Goal: Complete application form: Complete application form

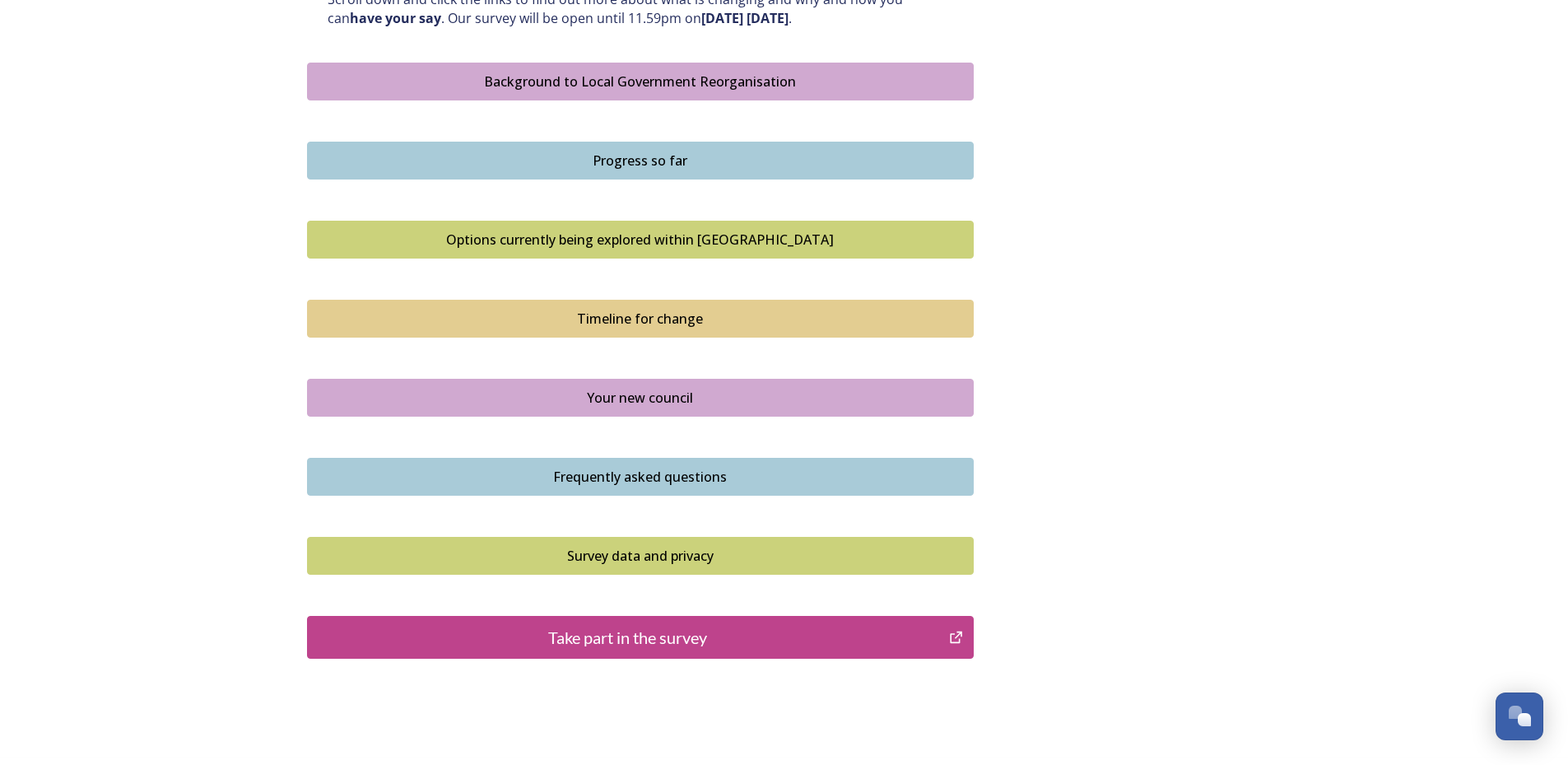
scroll to position [987, 0]
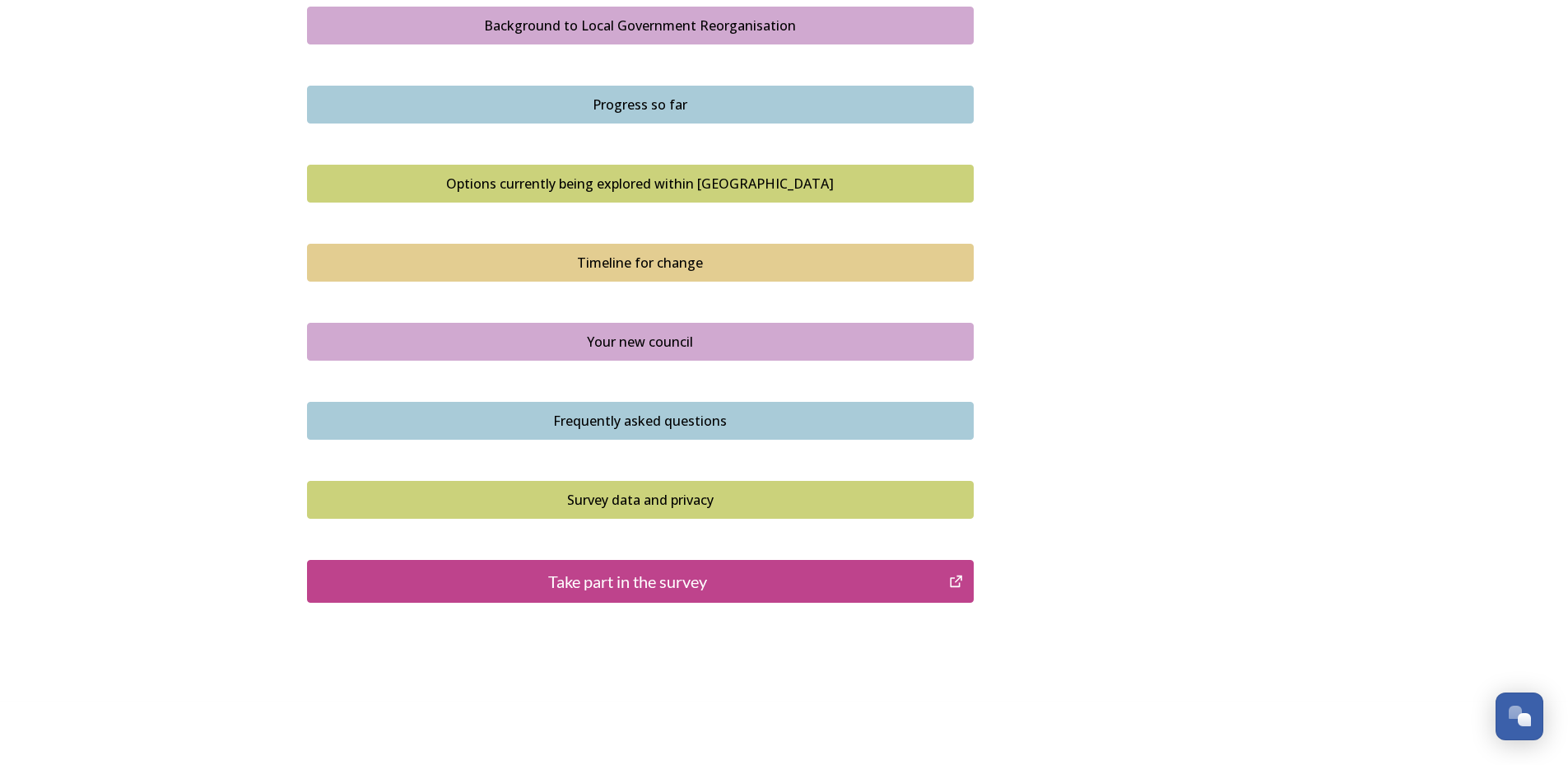
click at [679, 580] on div "Take part in the survey" at bounding box center [627, 580] width 624 height 25
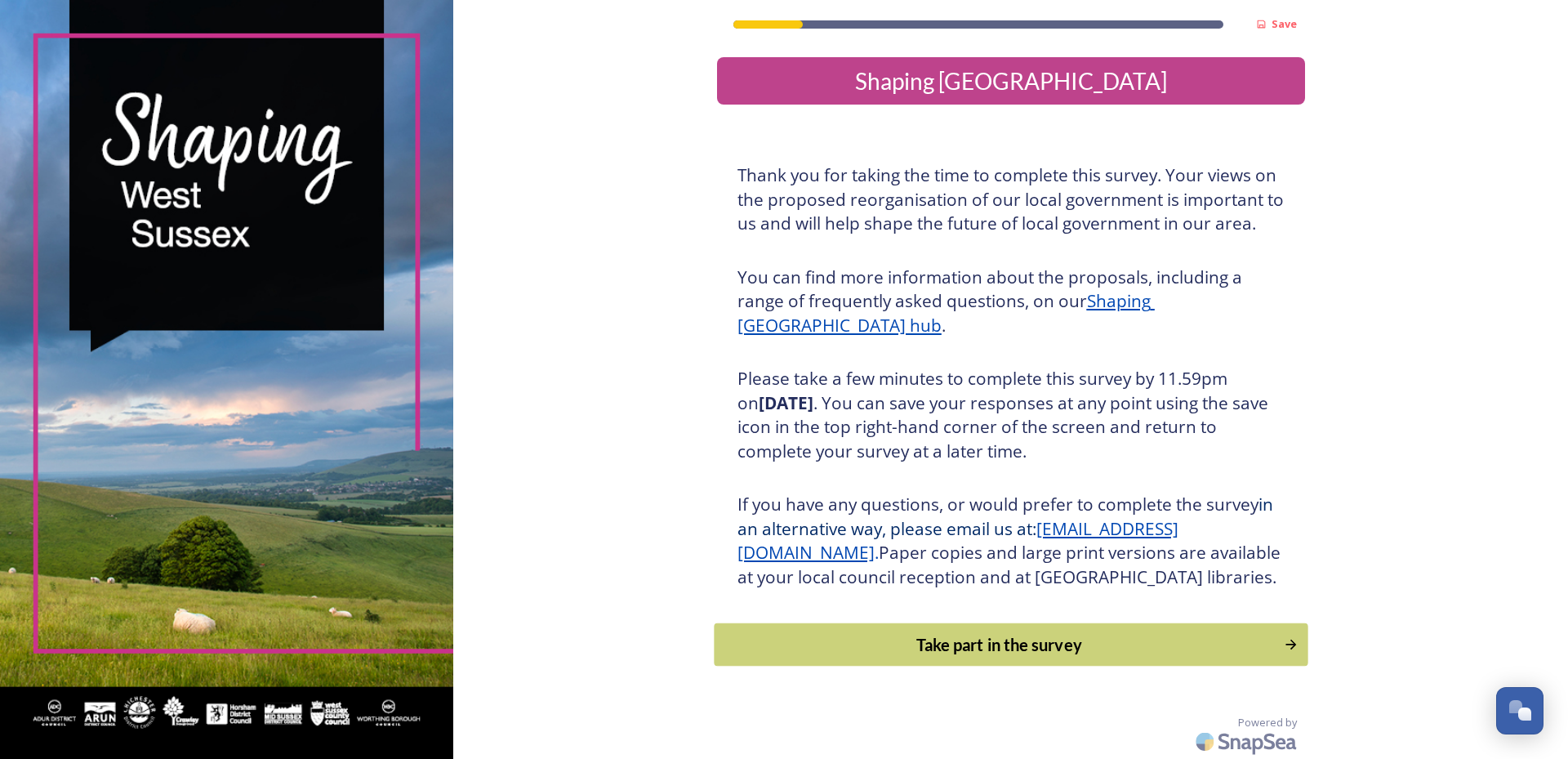
click at [930, 657] on div "Take part in the survey" at bounding box center [999, 644] width 552 height 24
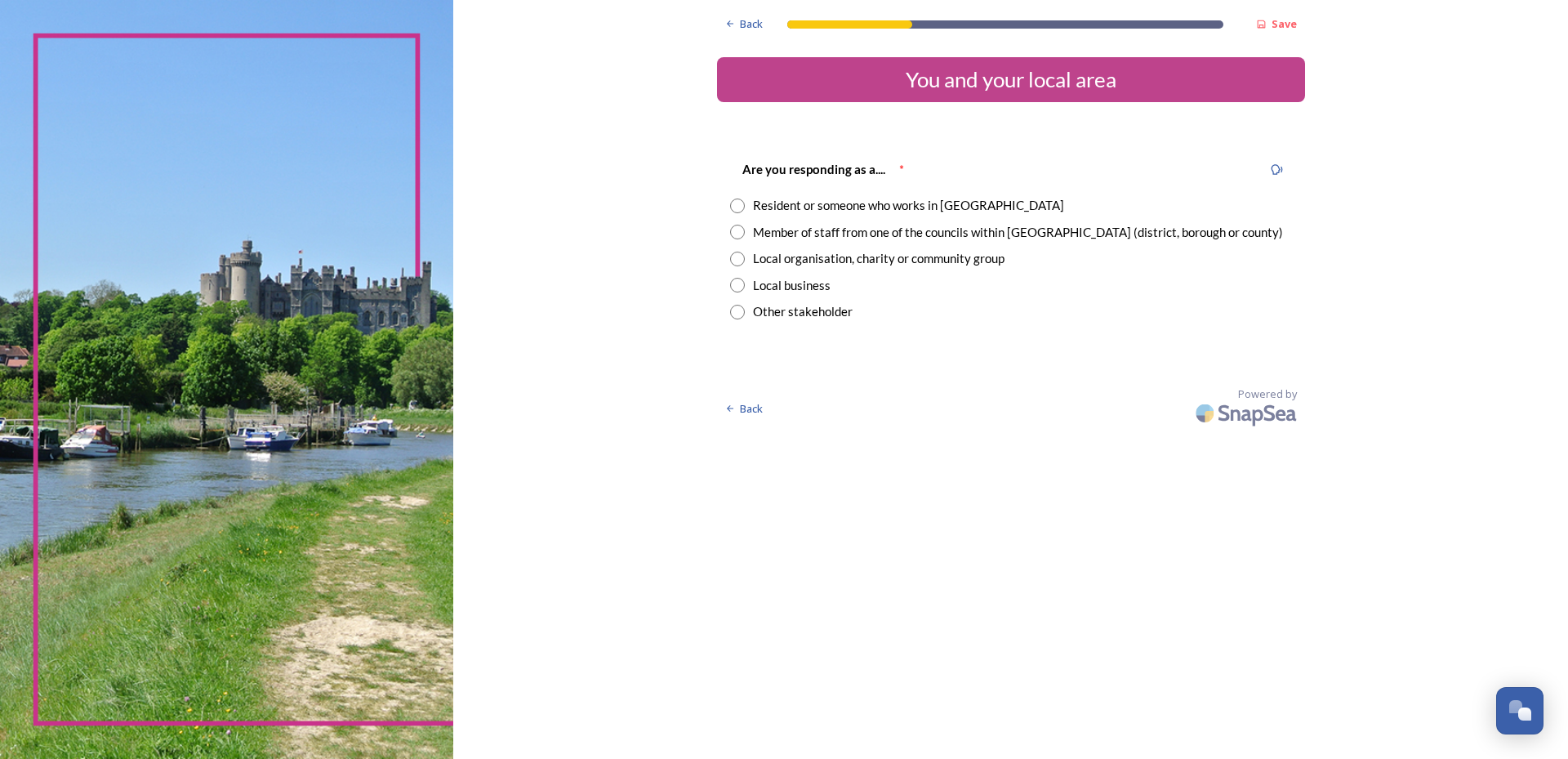
click at [744, 231] on div "Member of staff from one of the councils within West Sussex (district, borough …" at bounding box center [1011, 232] width 562 height 19
radio input "true"
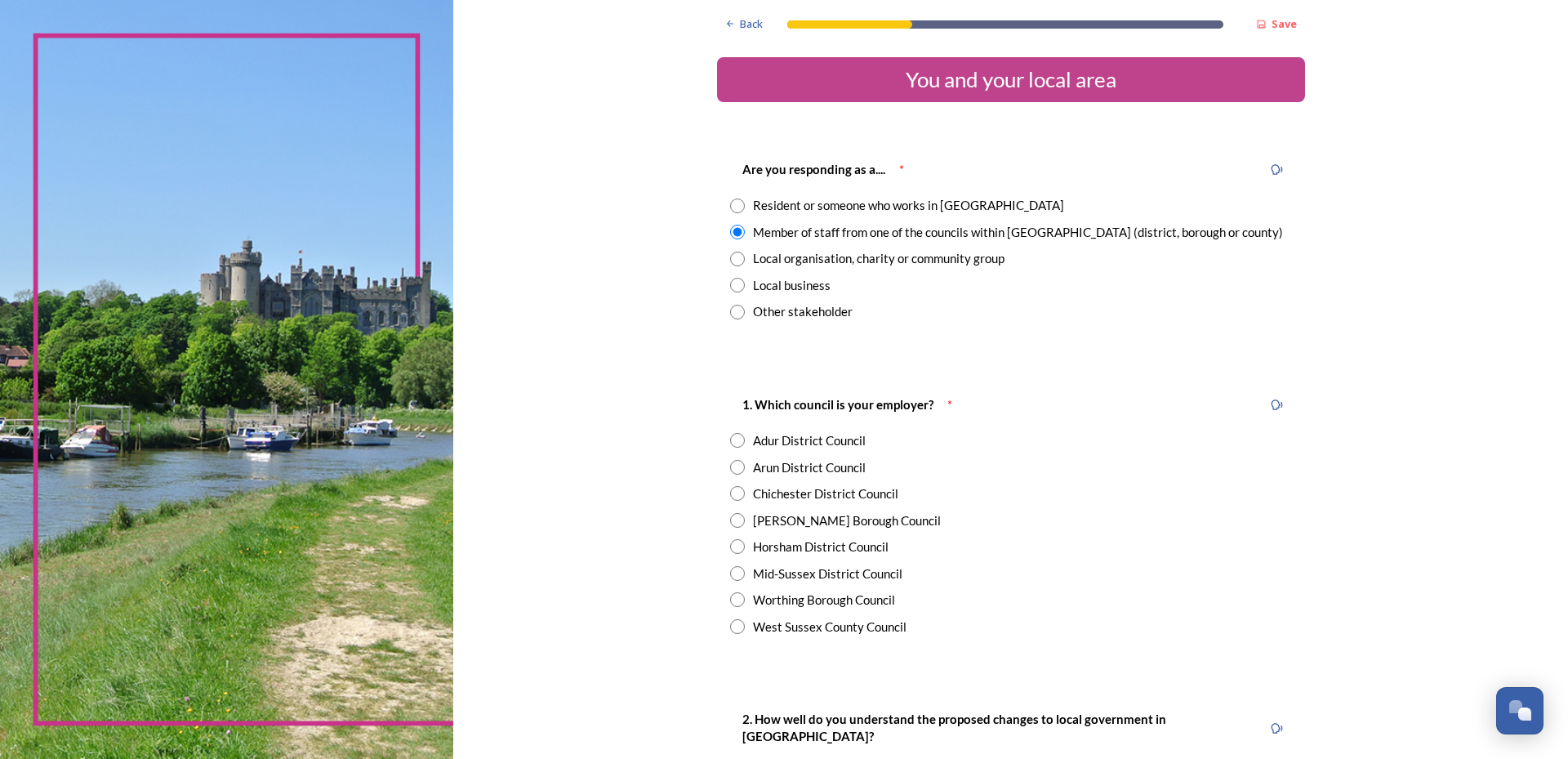
click at [730, 625] on input "radio" at bounding box center [737, 625] width 15 height 15
radio input "true"
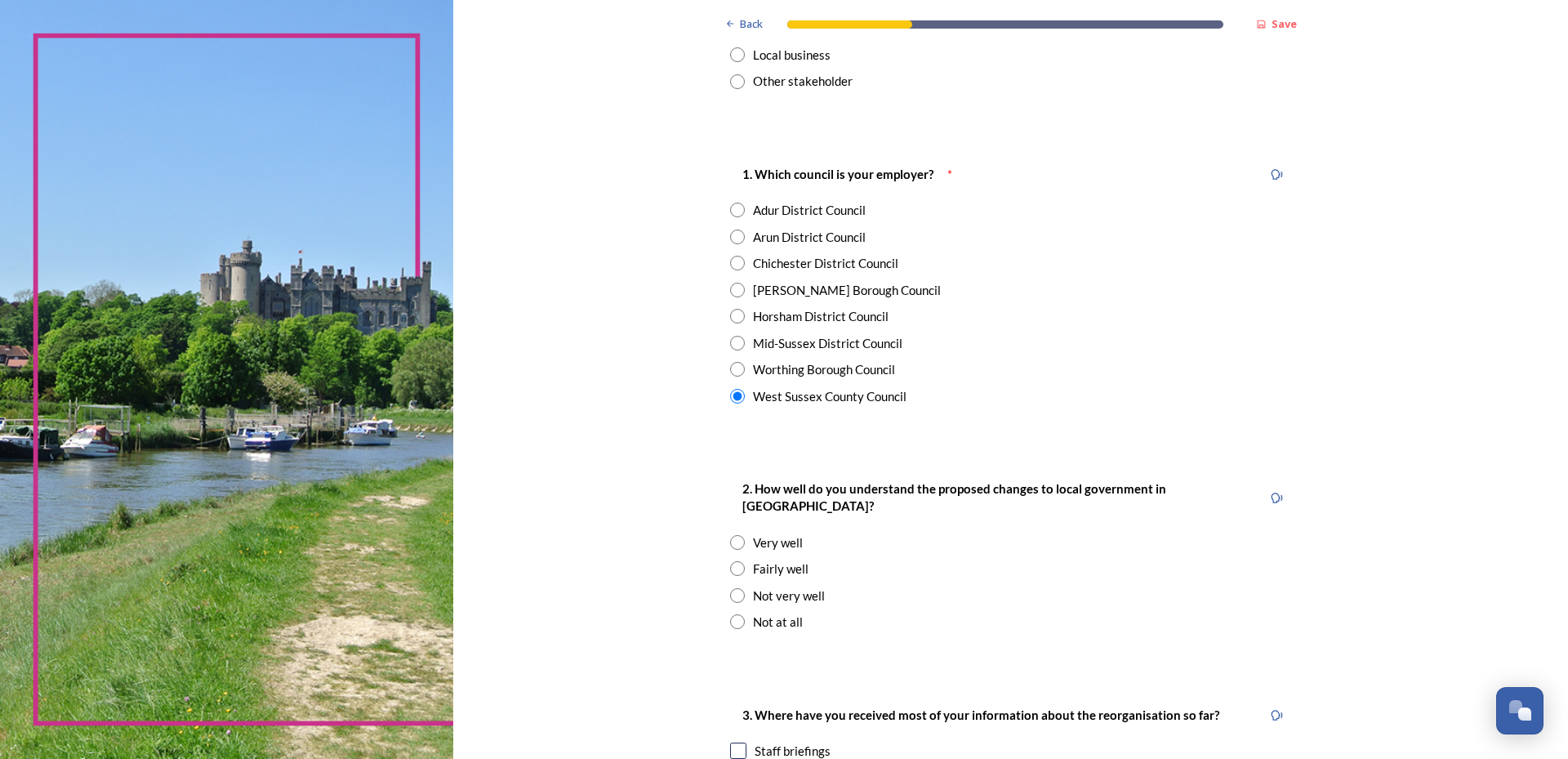
scroll to position [327, 0]
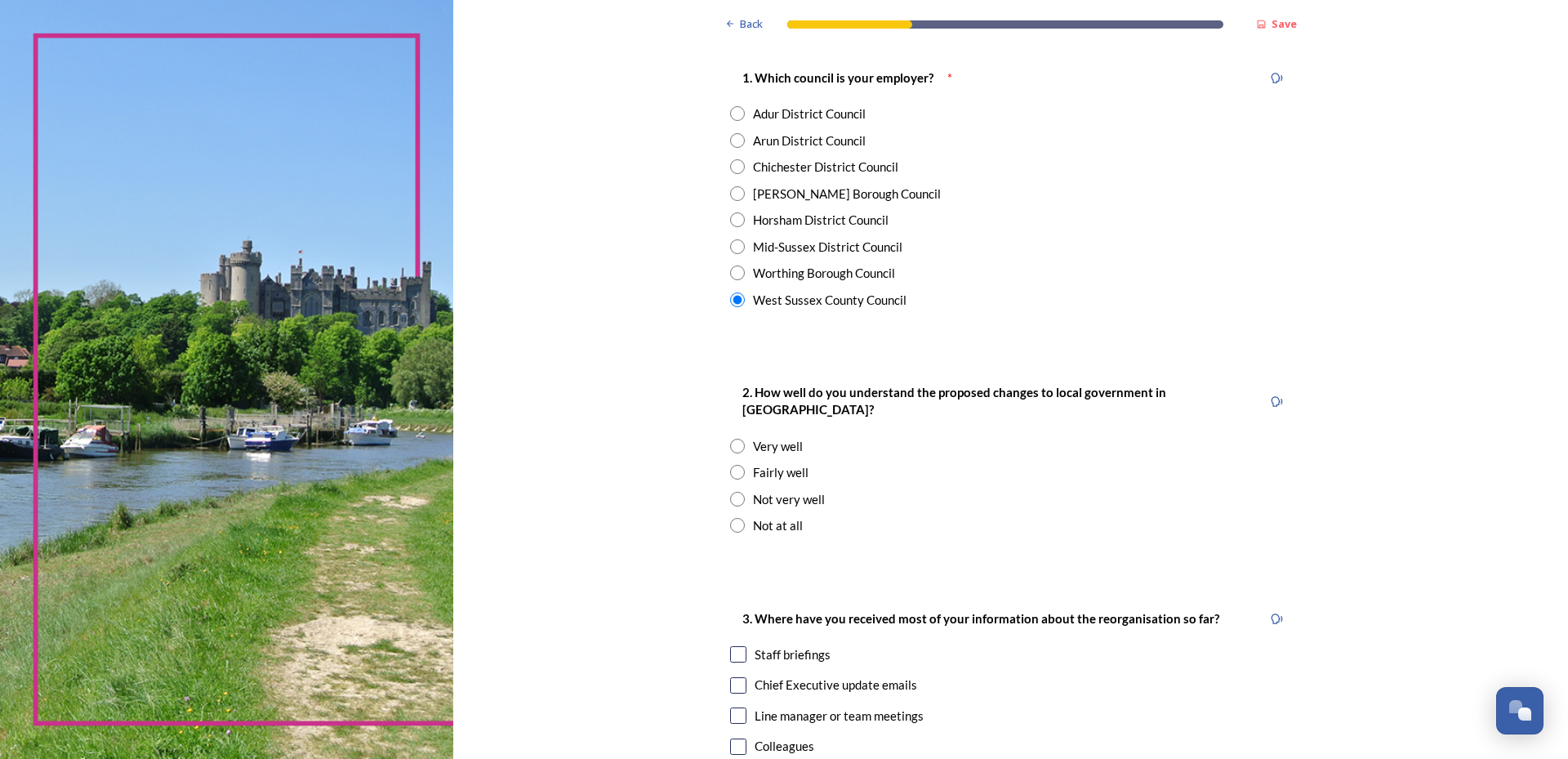
click at [730, 492] on input "radio" at bounding box center [737, 499] width 15 height 15
radio input "true"
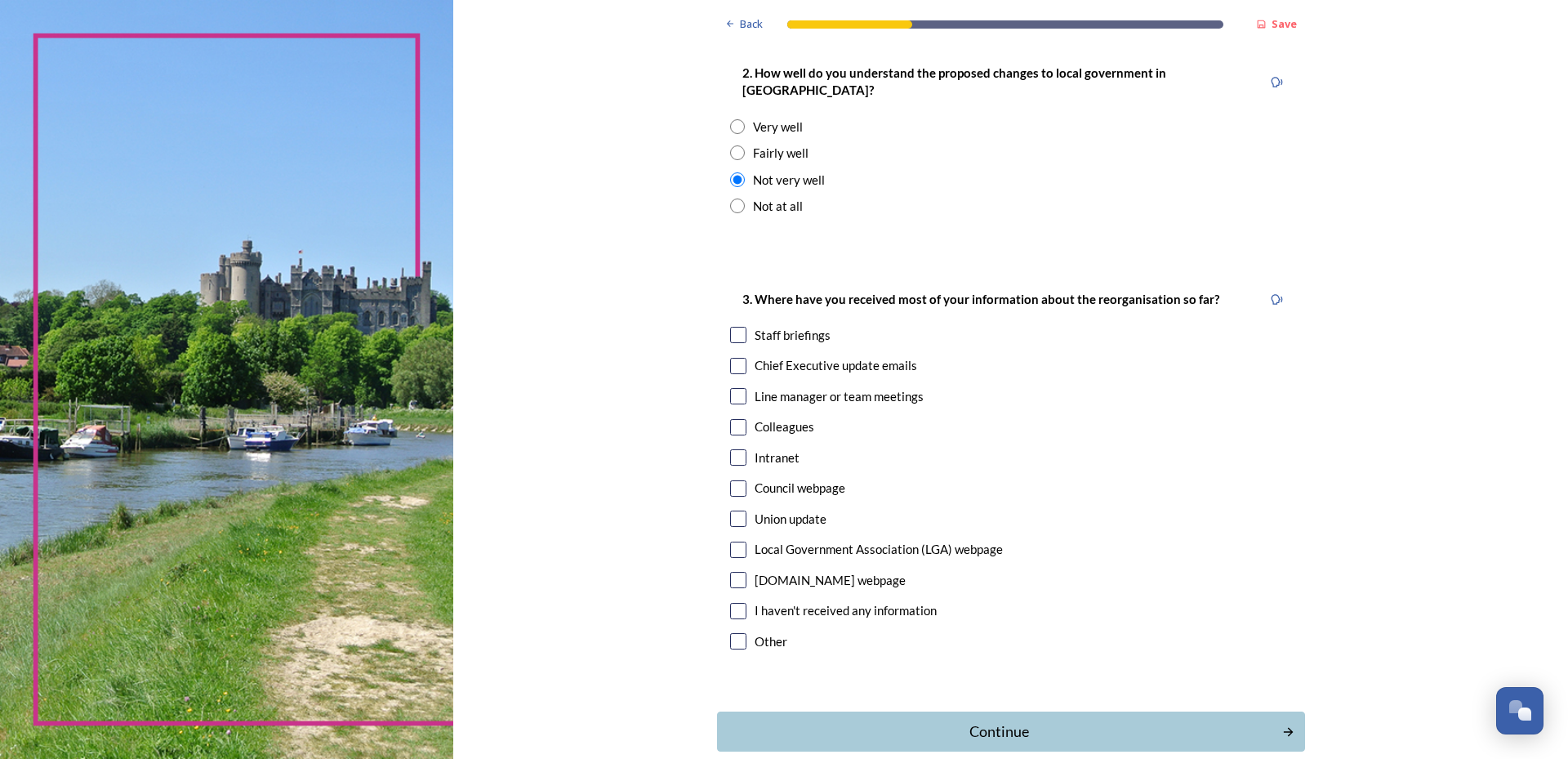
scroll to position [654, 0]
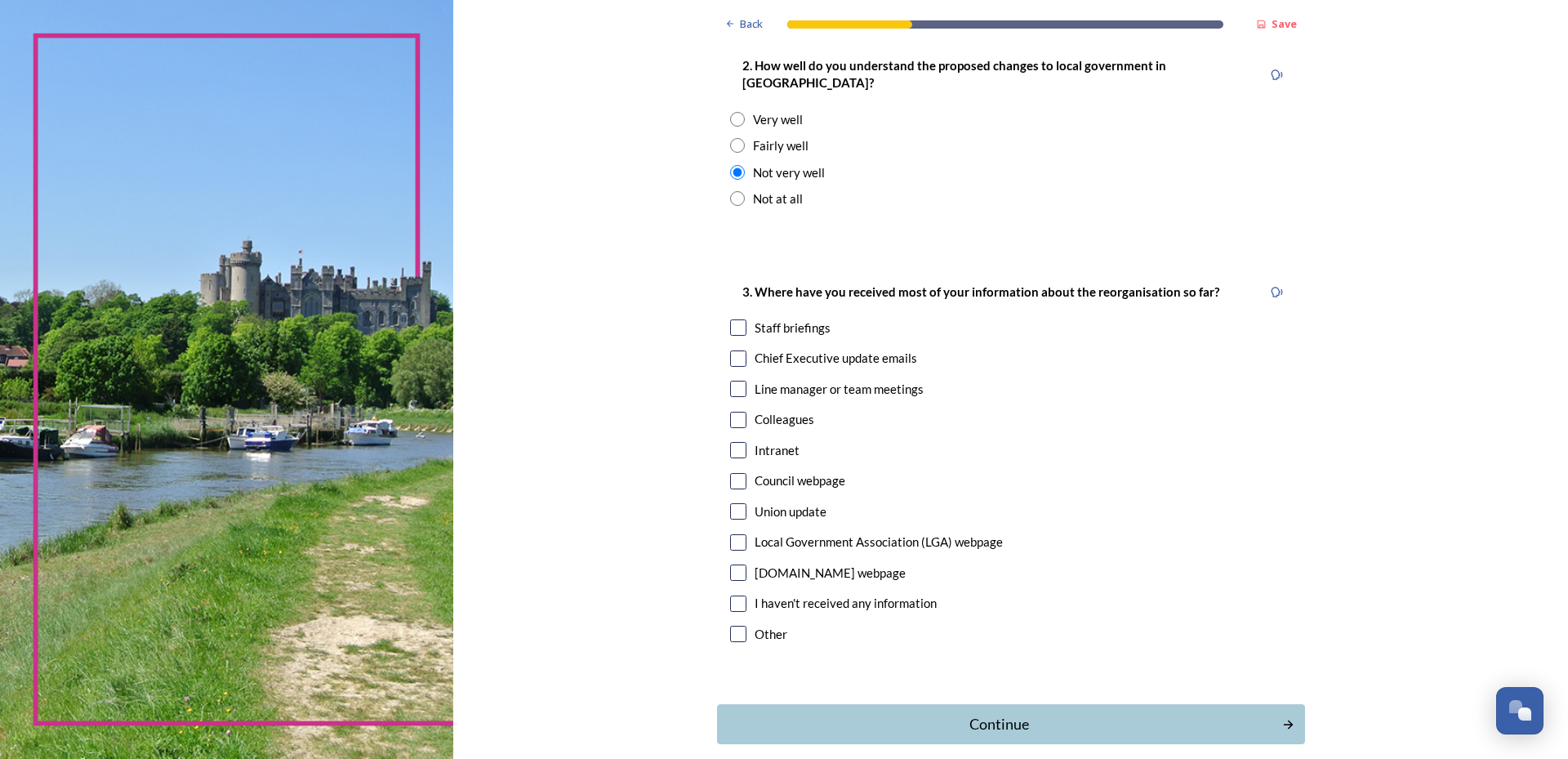
click at [731, 442] on input "checkbox" at bounding box center [738, 450] width 17 height 17
checkbox input "true"
click at [908, 713] on div "Continue" at bounding box center [999, 724] width 553 height 22
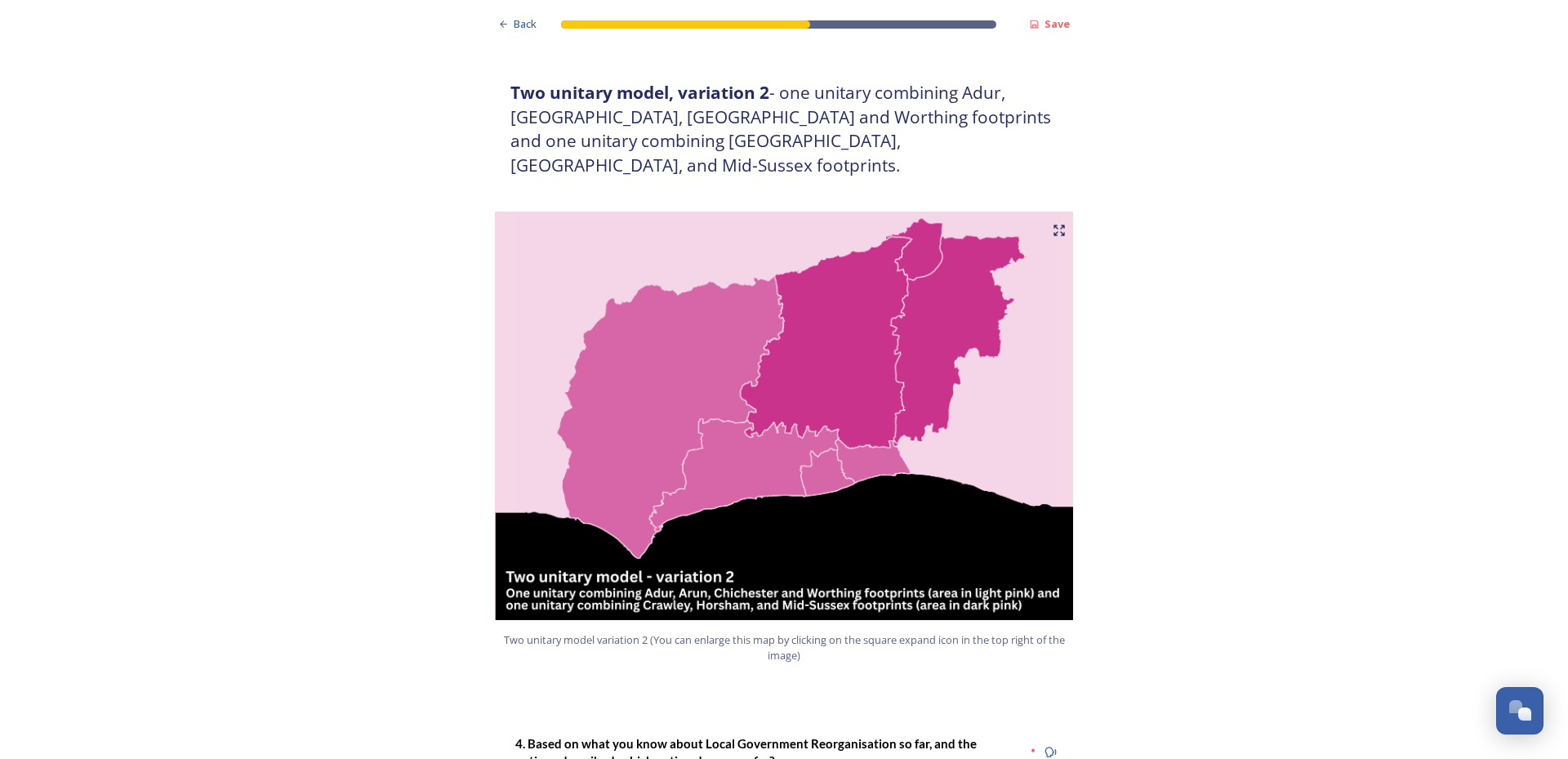
scroll to position [1960, 0]
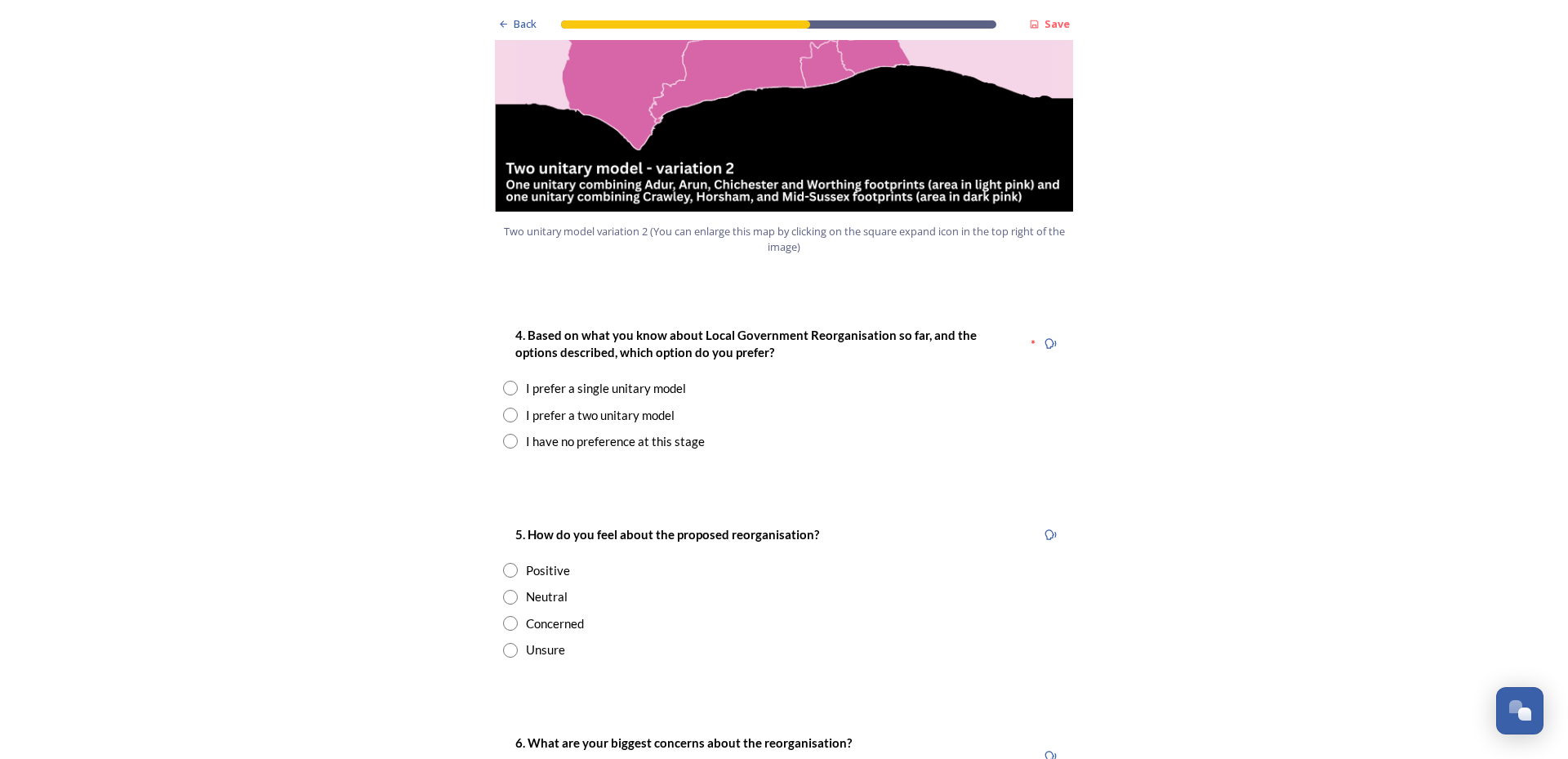
click at [503, 433] on input "radio" at bounding box center [510, 440] width 15 height 15
radio input "true"
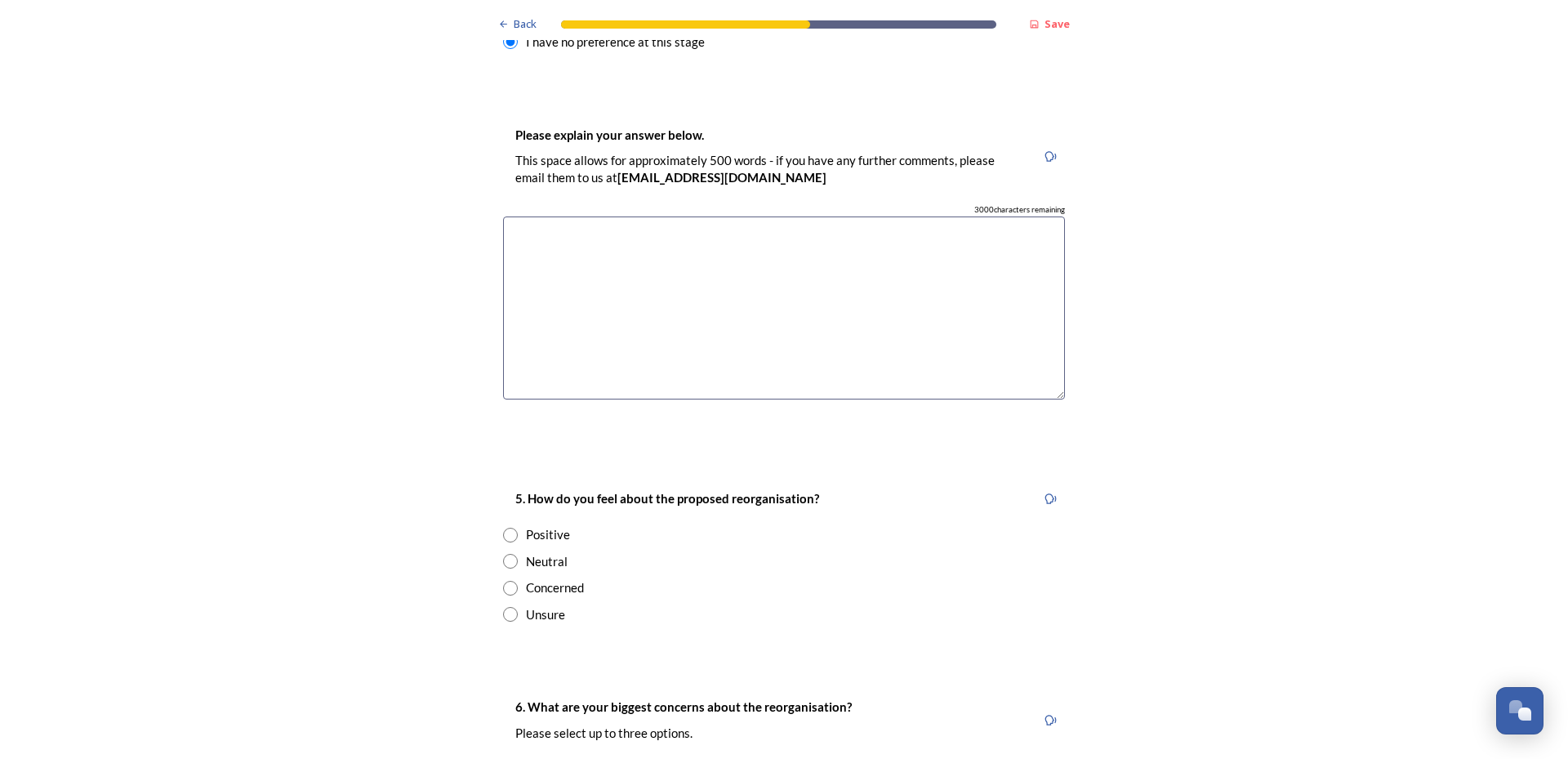
scroll to position [2368, 0]
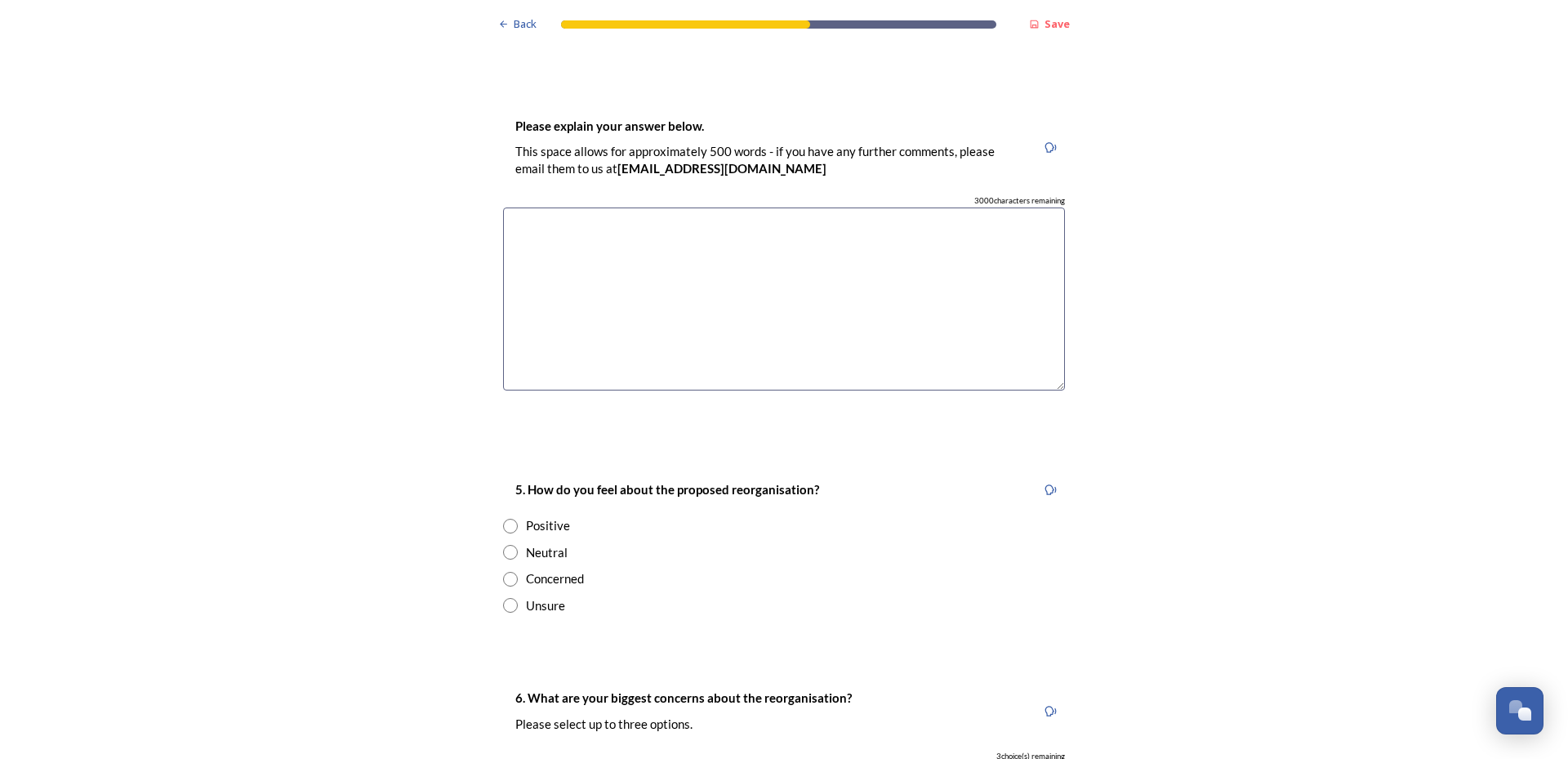
click at [505, 572] on input "radio" at bounding box center [510, 579] width 15 height 15
radio input "true"
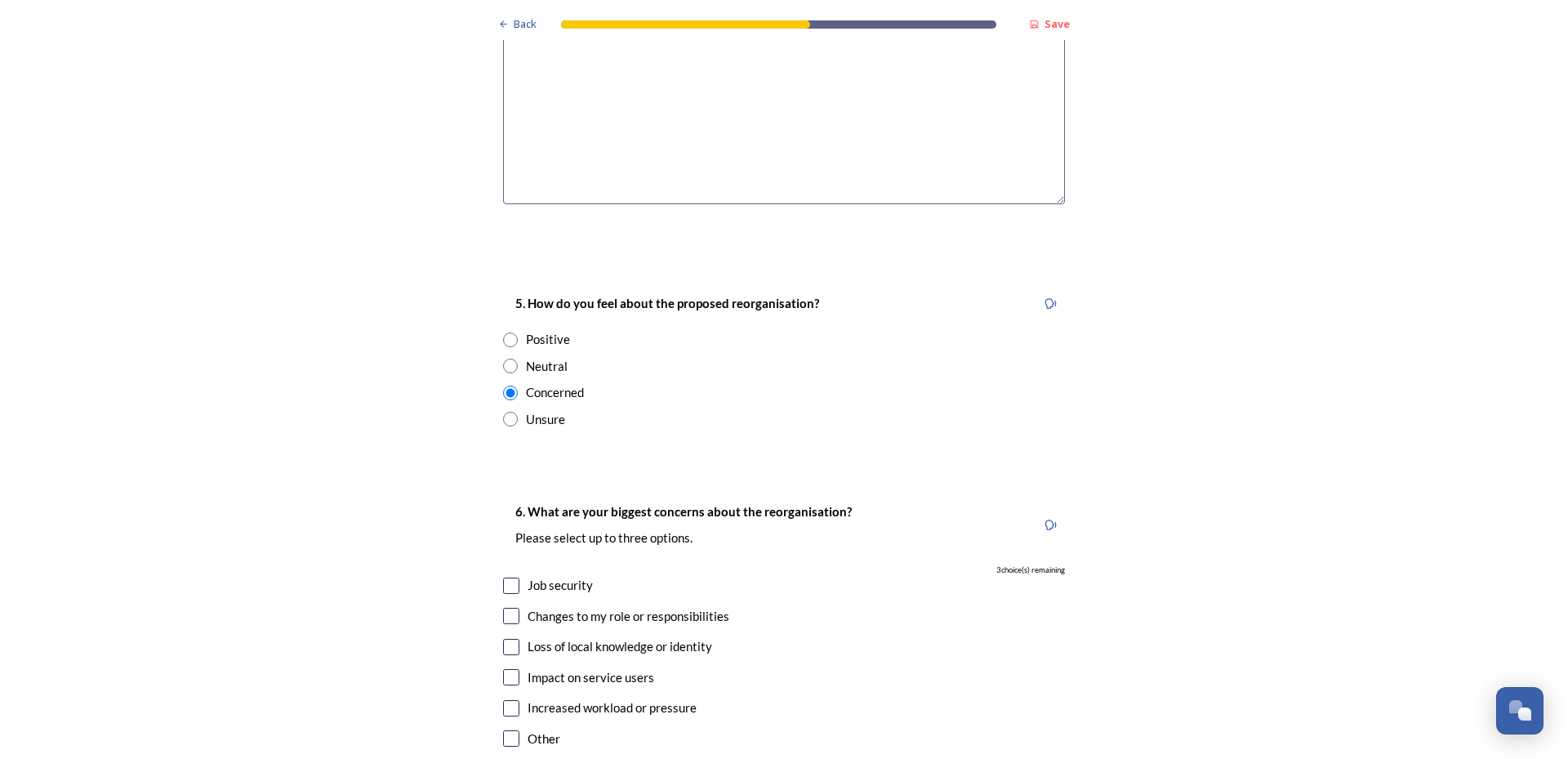
scroll to position [2614, 0]
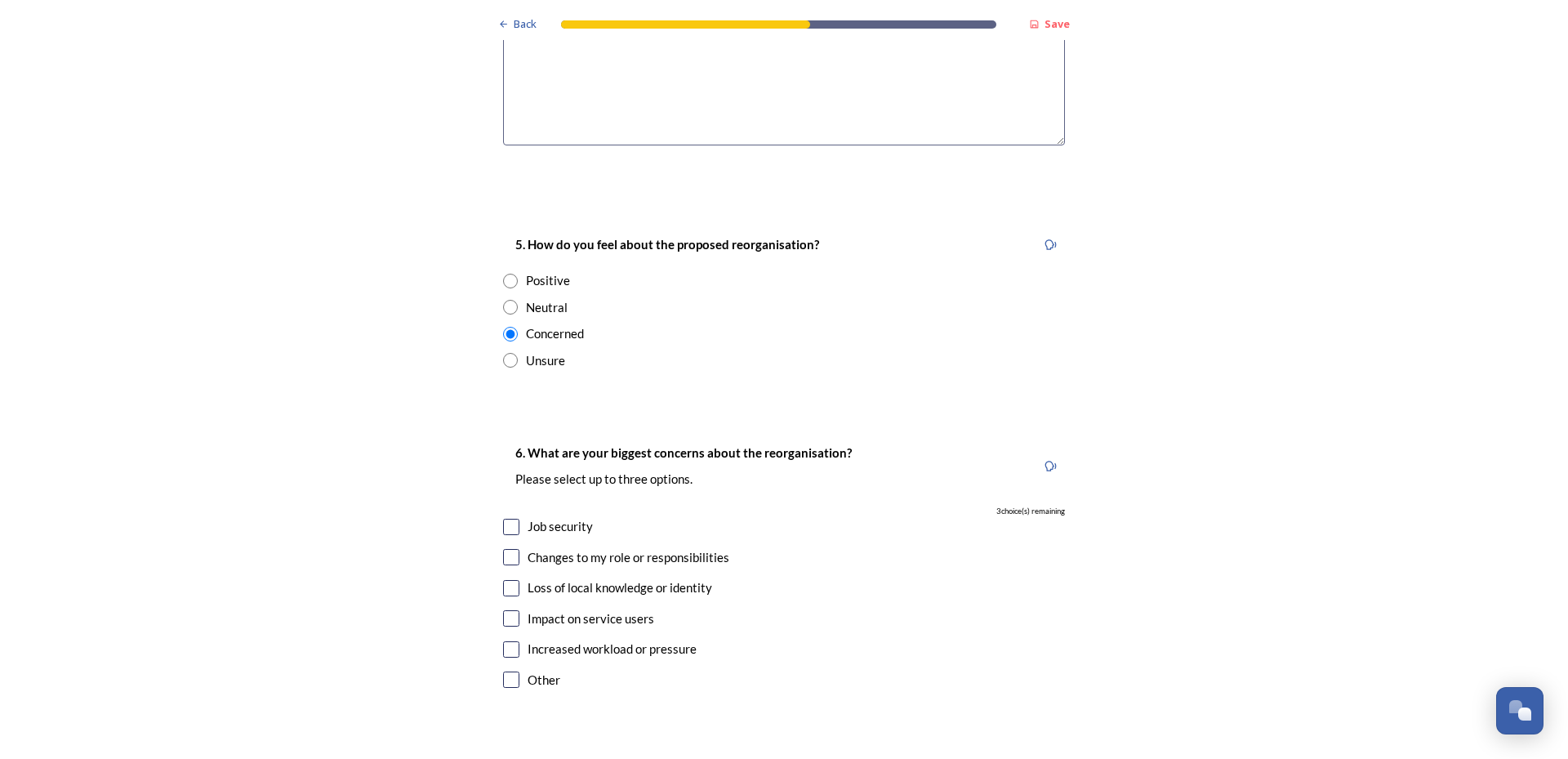
click at [503, 610] on input "checkbox" at bounding box center [511, 618] width 17 height 17
checkbox input "true"
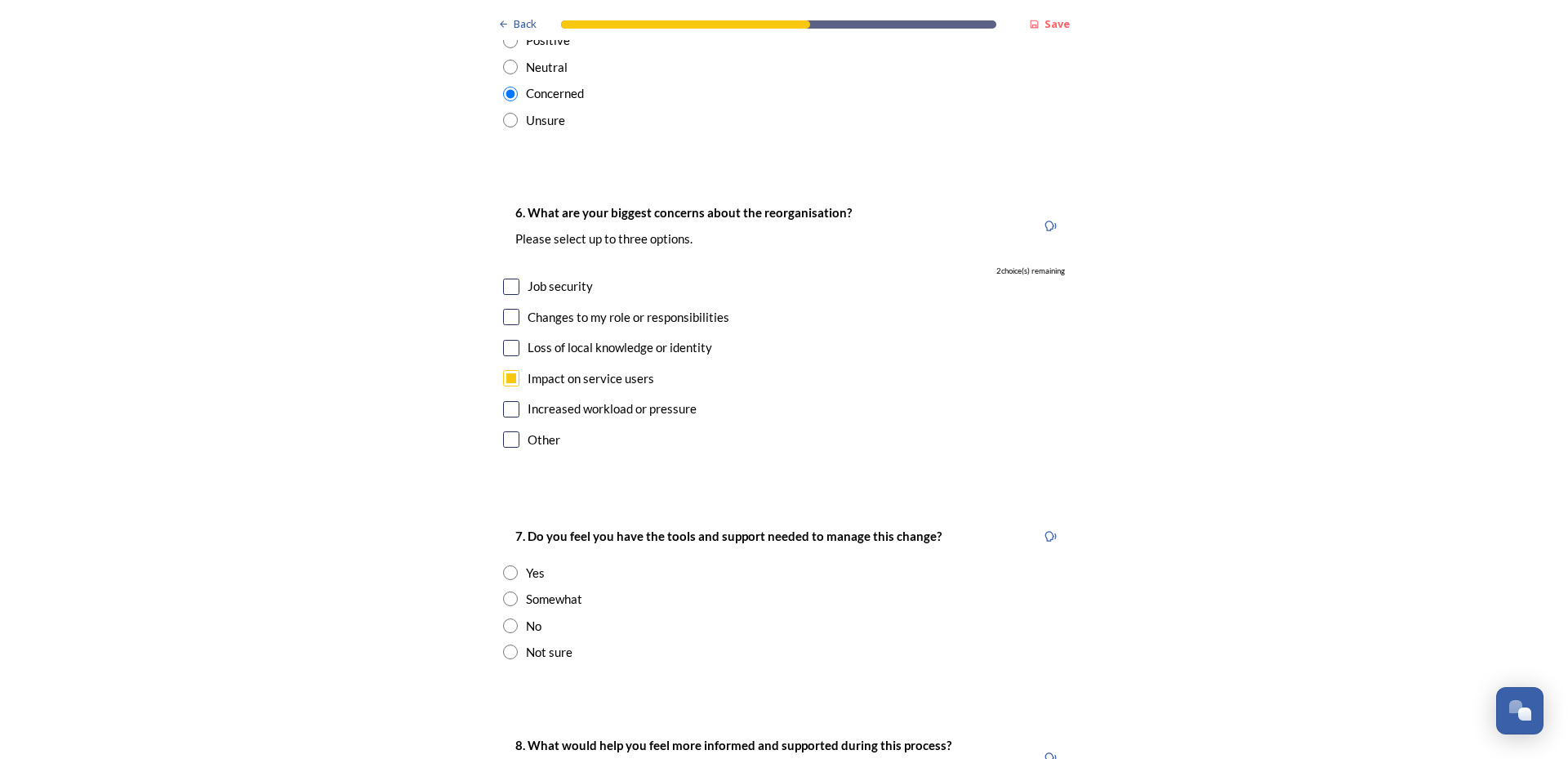
scroll to position [2858, 0]
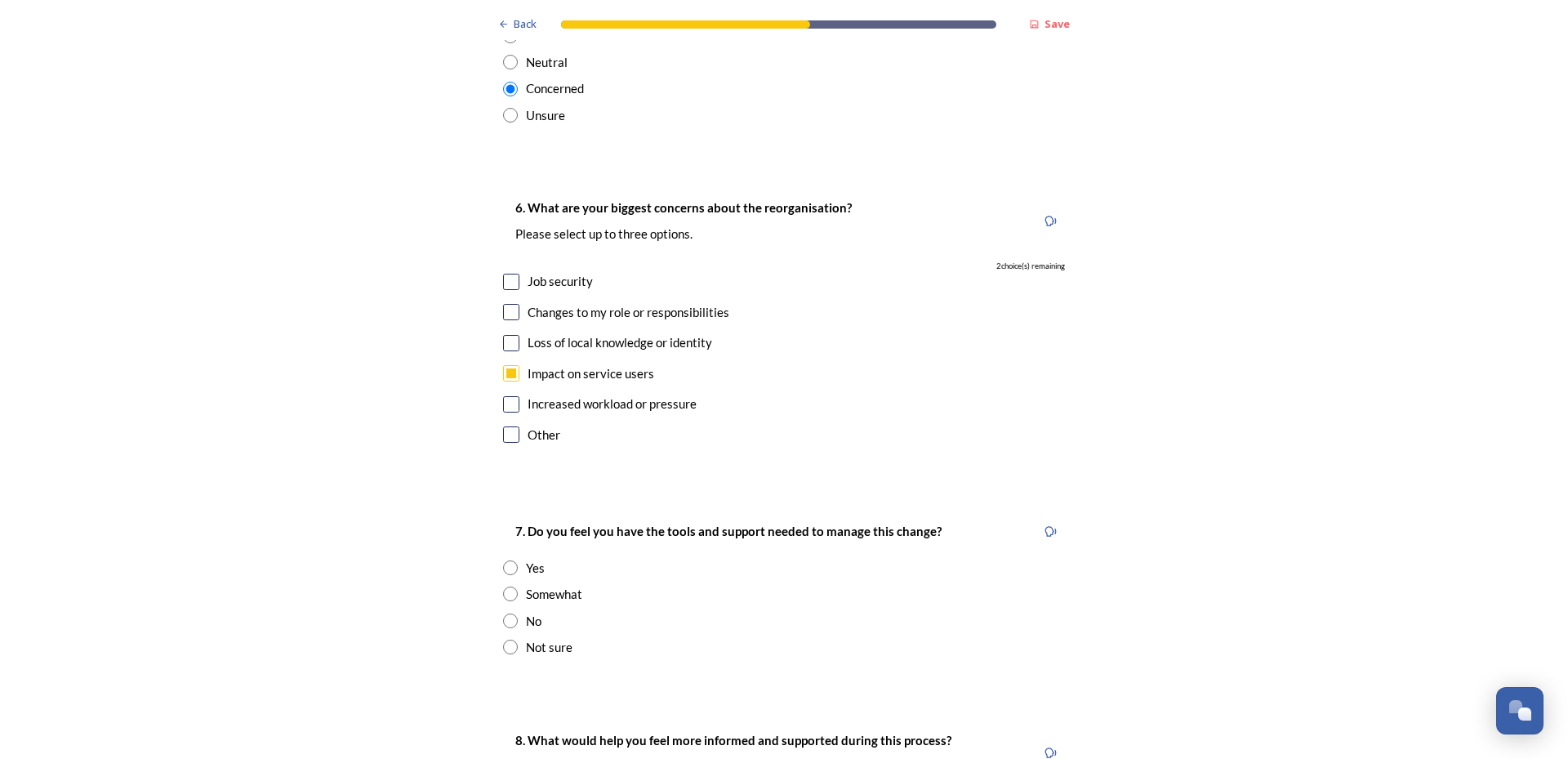
click at [506, 639] on input "radio" at bounding box center [510, 646] width 15 height 15
radio input "true"
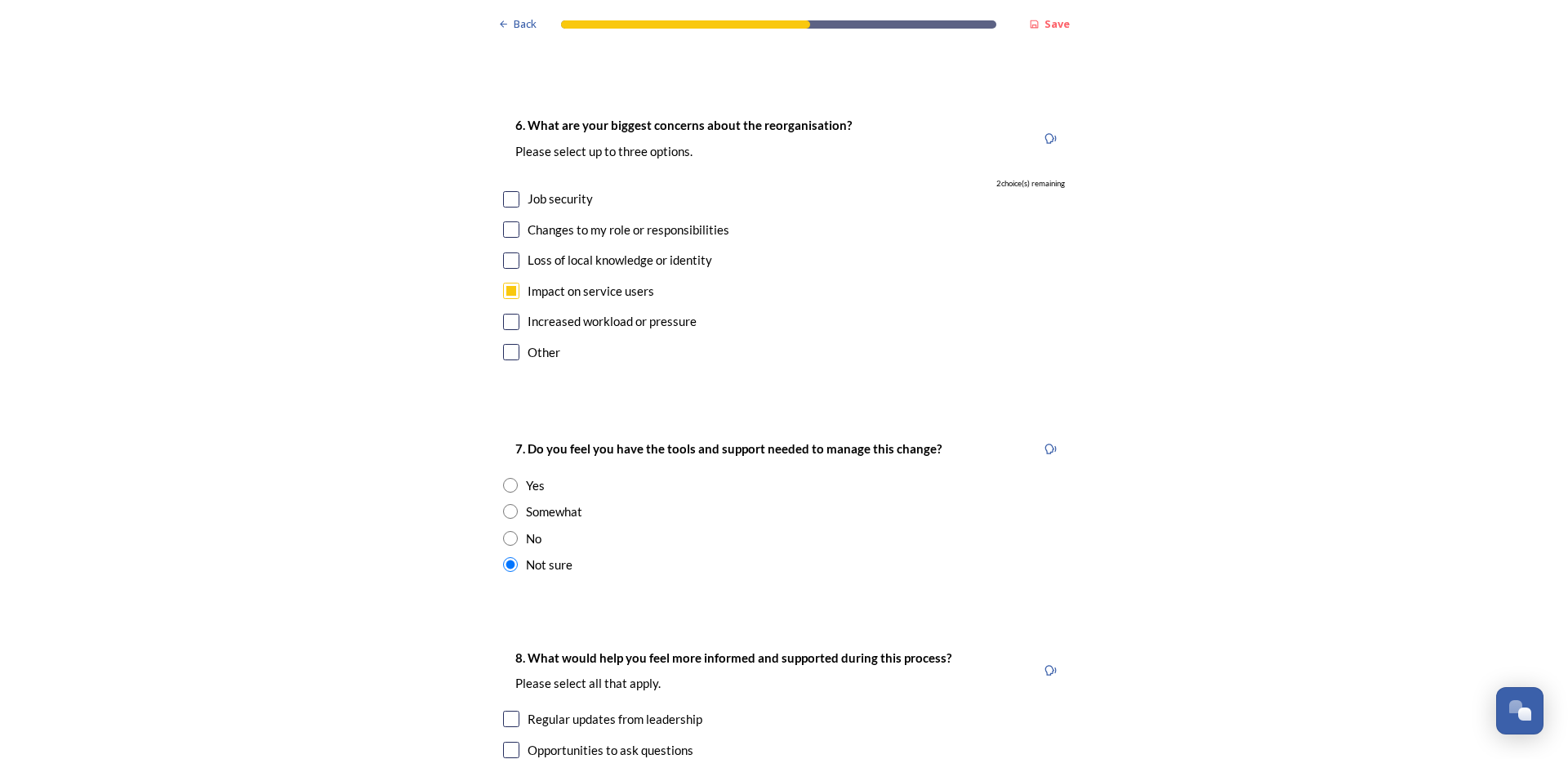
scroll to position [3184, 0]
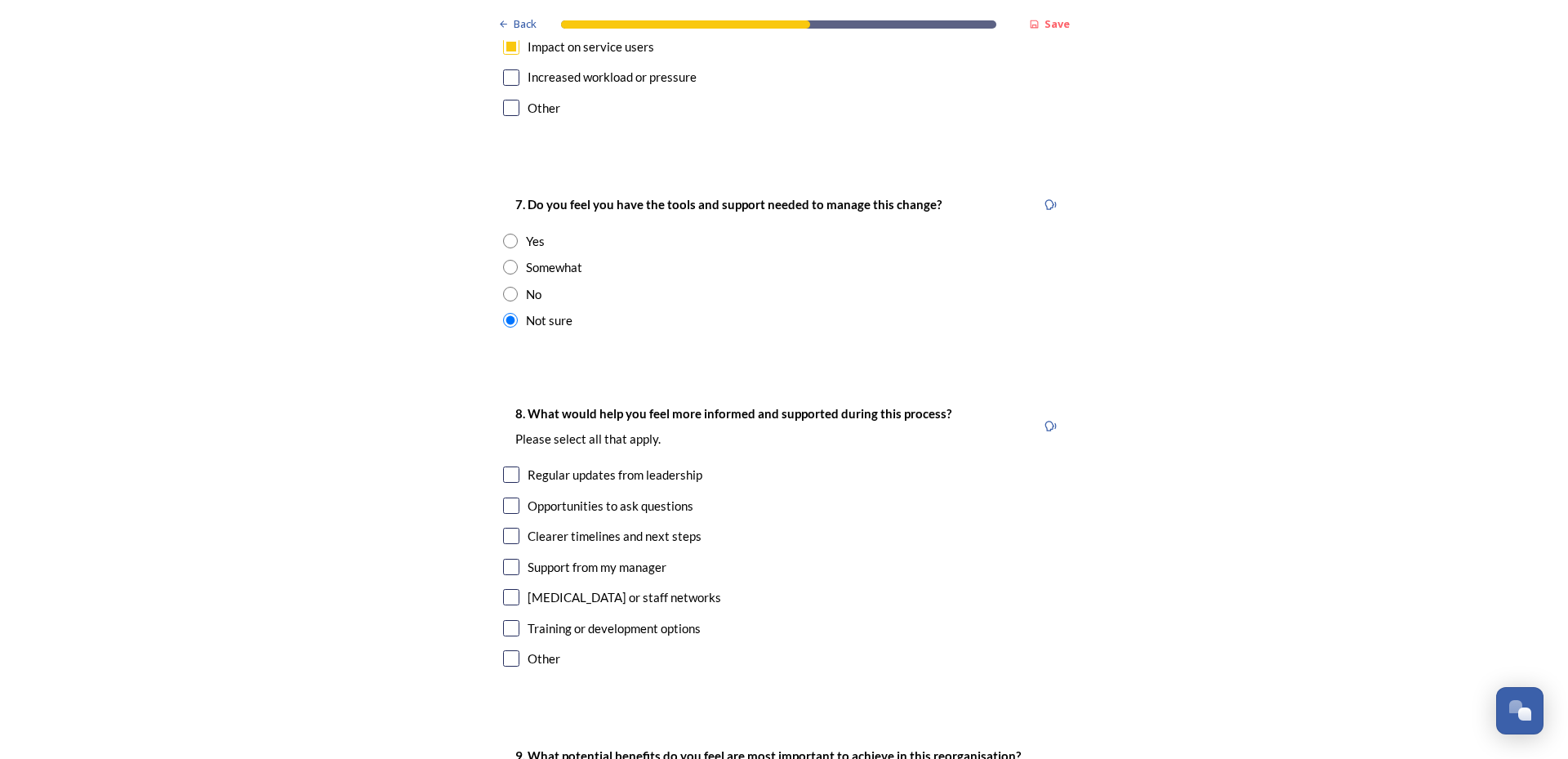
click at [506, 559] on input "checkbox" at bounding box center [511, 567] width 17 height 17
checkbox input "true"
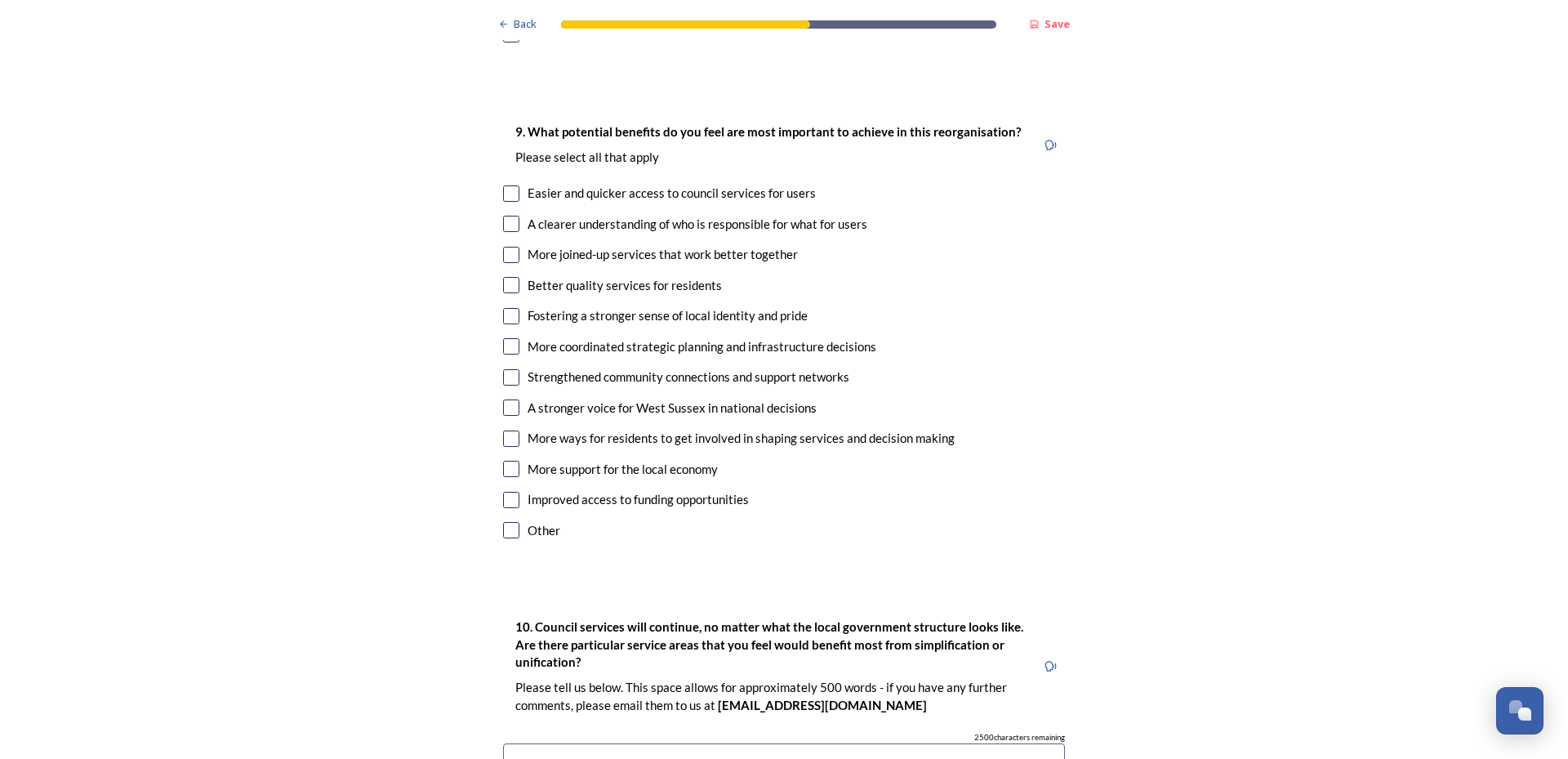
scroll to position [3838, 0]
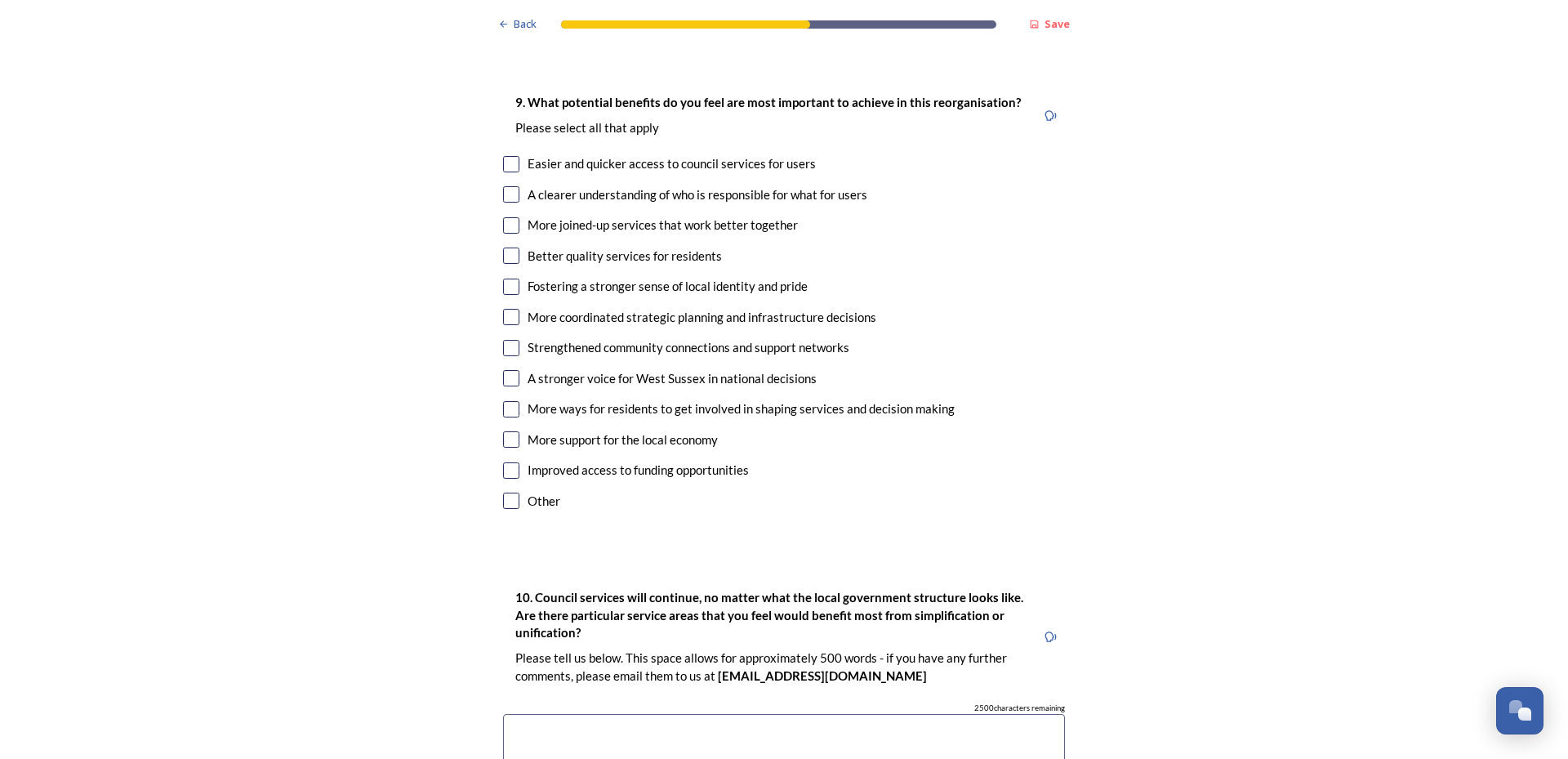
click at [505, 218] on input "checkbox" at bounding box center [511, 225] width 17 height 17
checkbox input "true"
click at [503, 308] on input "checkbox" at bounding box center [511, 316] width 17 height 17
checkbox input "true"
click at [503, 370] on input "checkbox" at bounding box center [511, 378] width 17 height 17
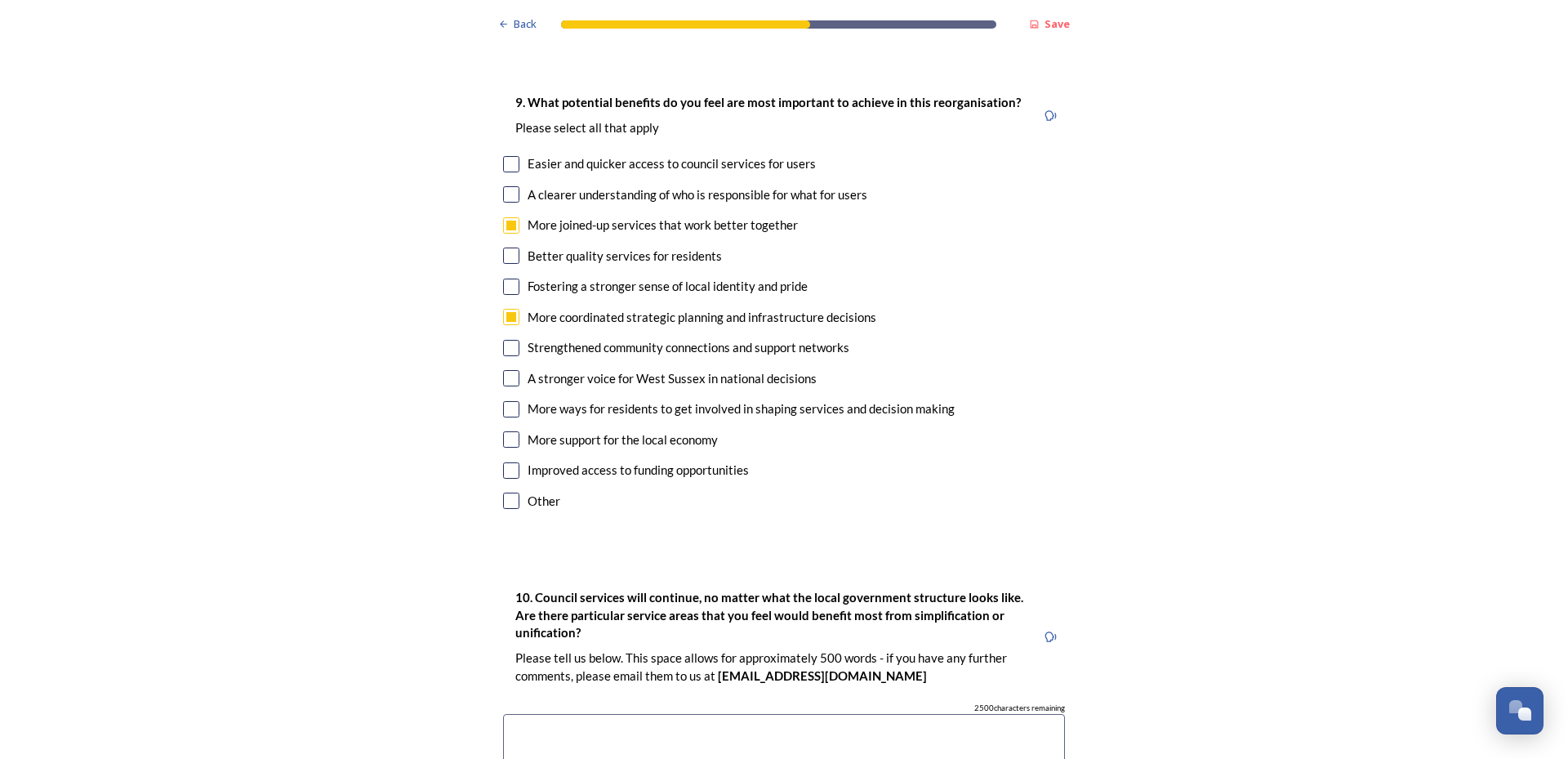
checkbox input "true"
click at [505, 431] on input "checkbox" at bounding box center [511, 439] width 17 height 17
checkbox input "true"
click at [508, 462] on input "checkbox" at bounding box center [511, 470] width 17 height 17
checkbox input "true"
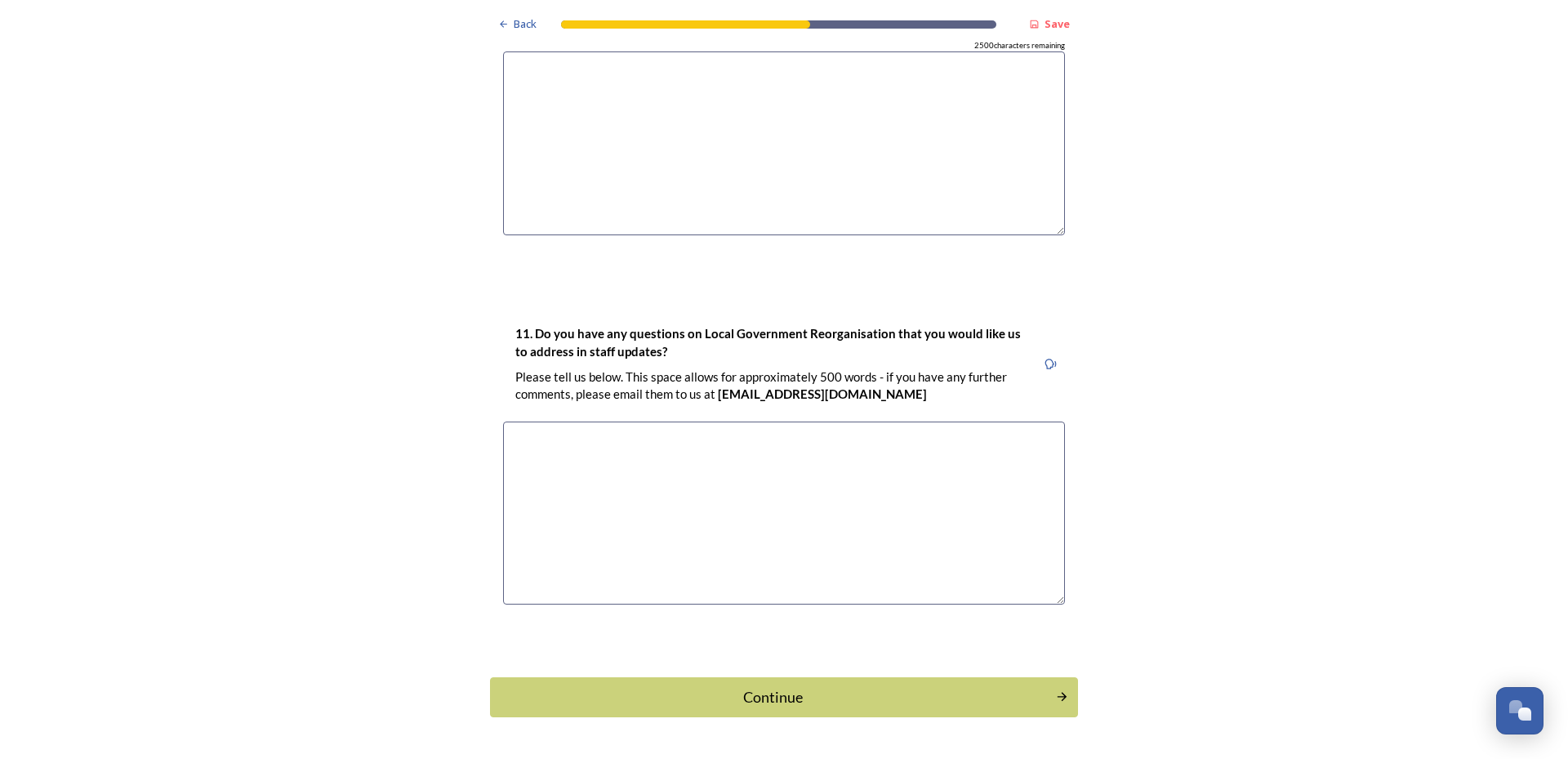
scroll to position [4505, 0]
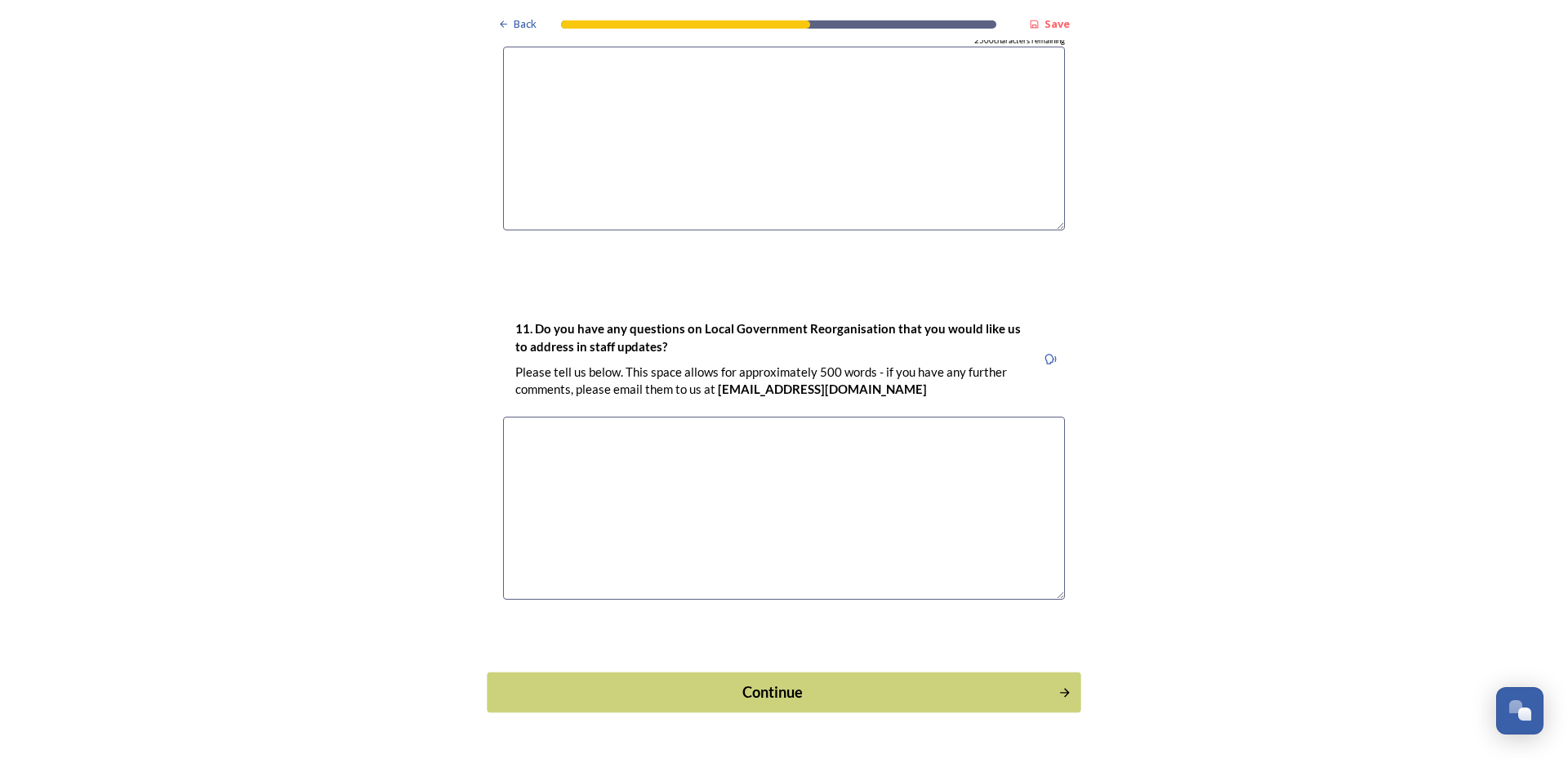
click at [616, 681] on div "Continue" at bounding box center [773, 692] width 553 height 22
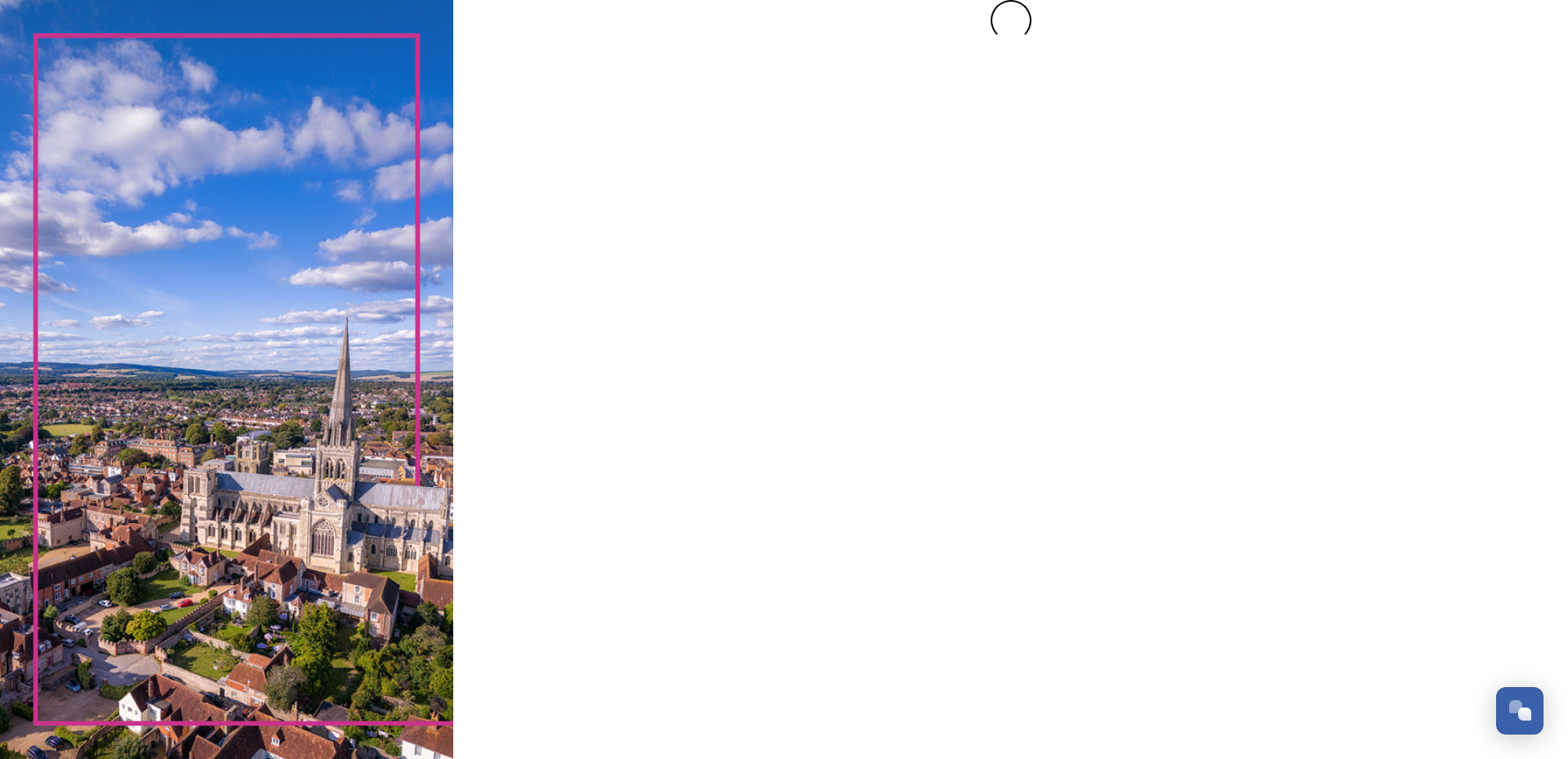
scroll to position [0, 0]
